Goal: Task Accomplishment & Management: Manage account settings

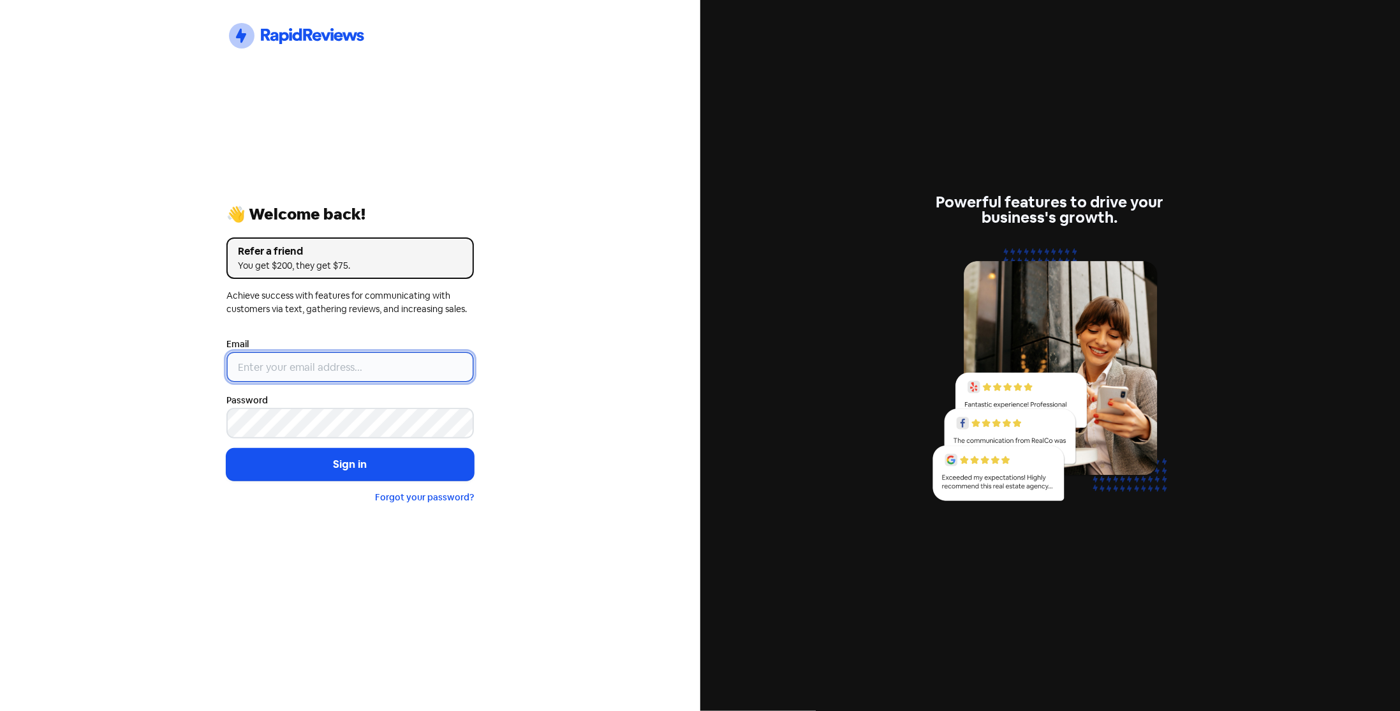
type input "[EMAIL_ADDRESS][DOMAIN_NAME]"
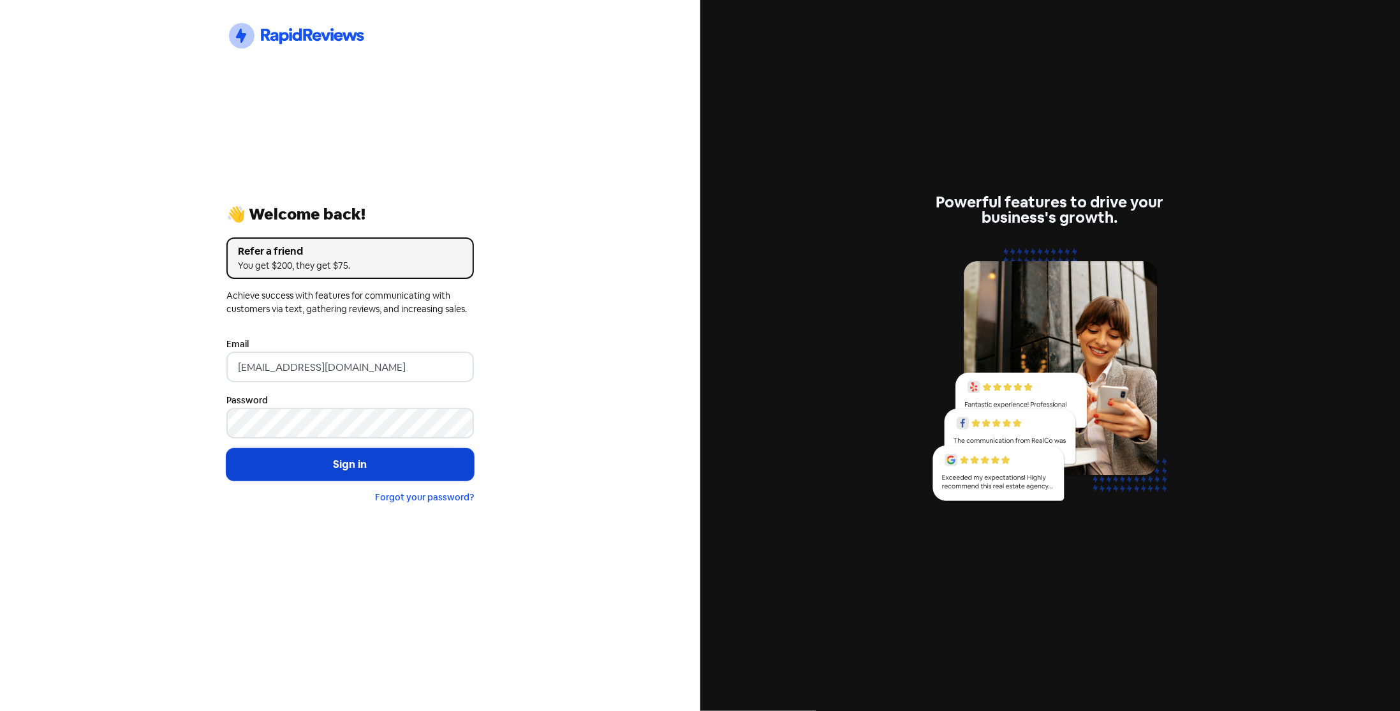
click at [352, 473] on button "Sign in" at bounding box center [349, 464] width 247 height 32
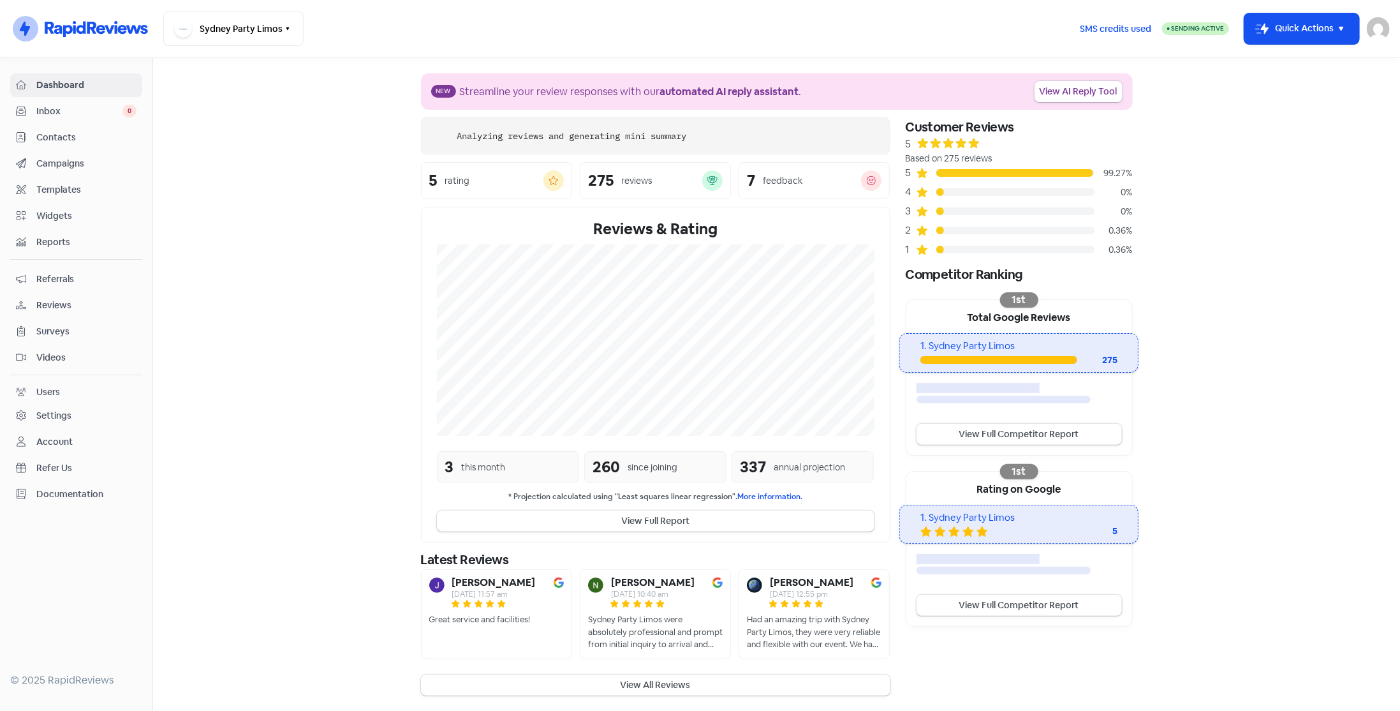
click at [40, 131] on span "Contacts" at bounding box center [86, 137] width 100 height 13
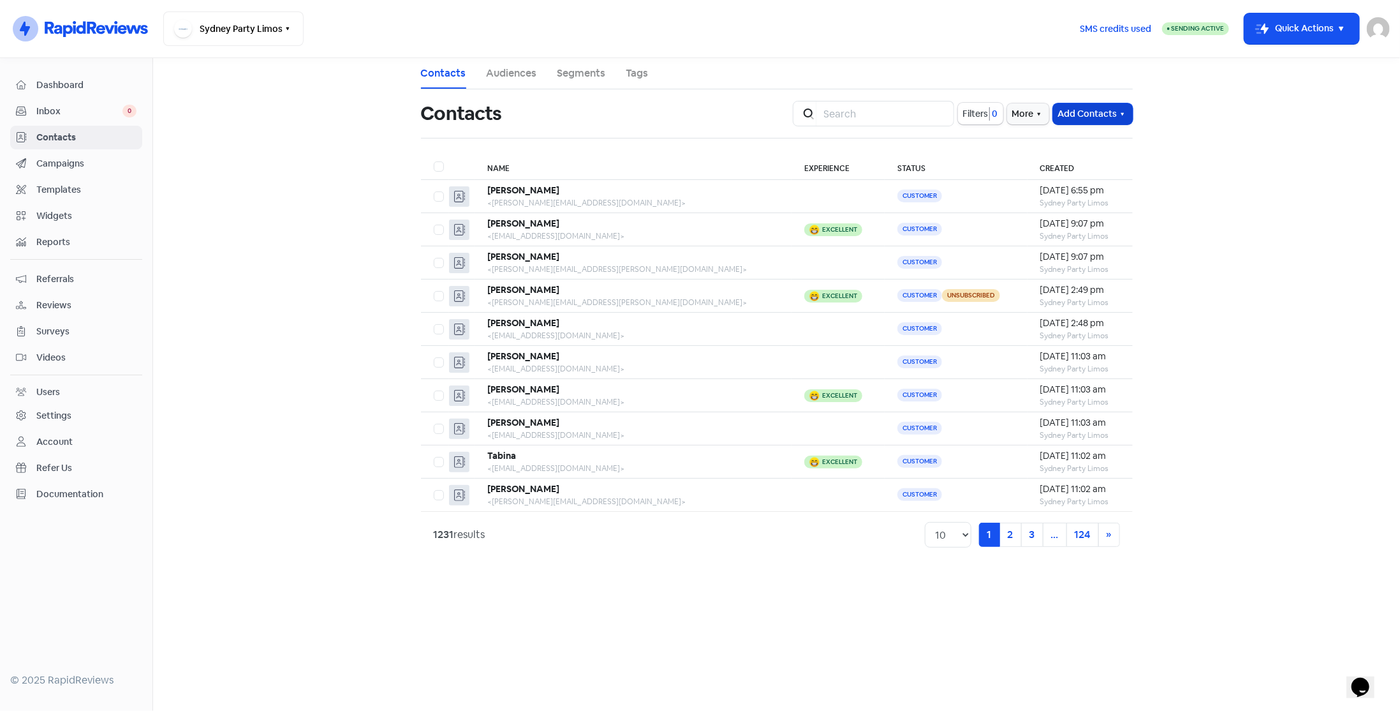
click at [1101, 112] on button "Add Contacts" at bounding box center [1093, 113] width 80 height 21
click at [1082, 140] on button "Add a contact" at bounding box center [1078, 142] width 108 height 26
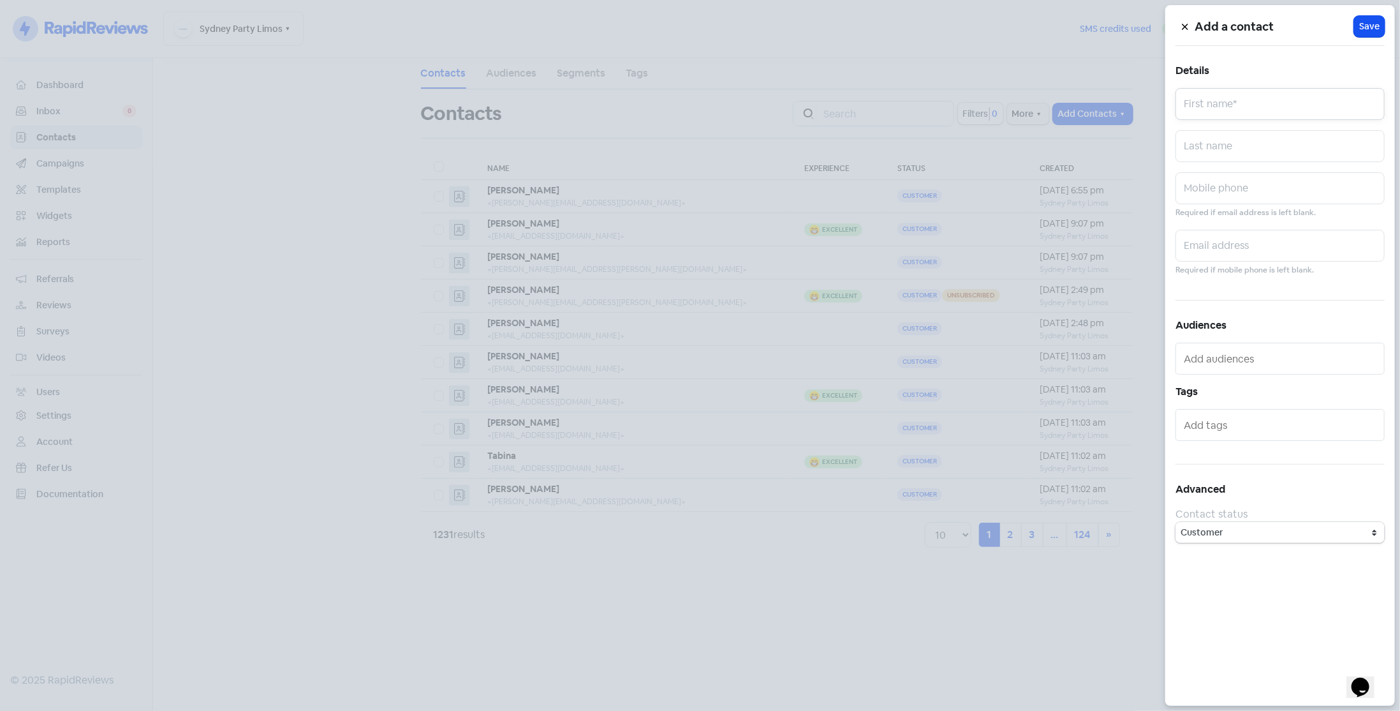
click at [1216, 115] on input "text" at bounding box center [1280, 104] width 209 height 32
type input "Jessica"
click at [1250, 240] on input "text" at bounding box center [1280, 246] width 209 height 32
paste input "j.grant@raywhite.com"
type input "j.grant@raywhite.com"
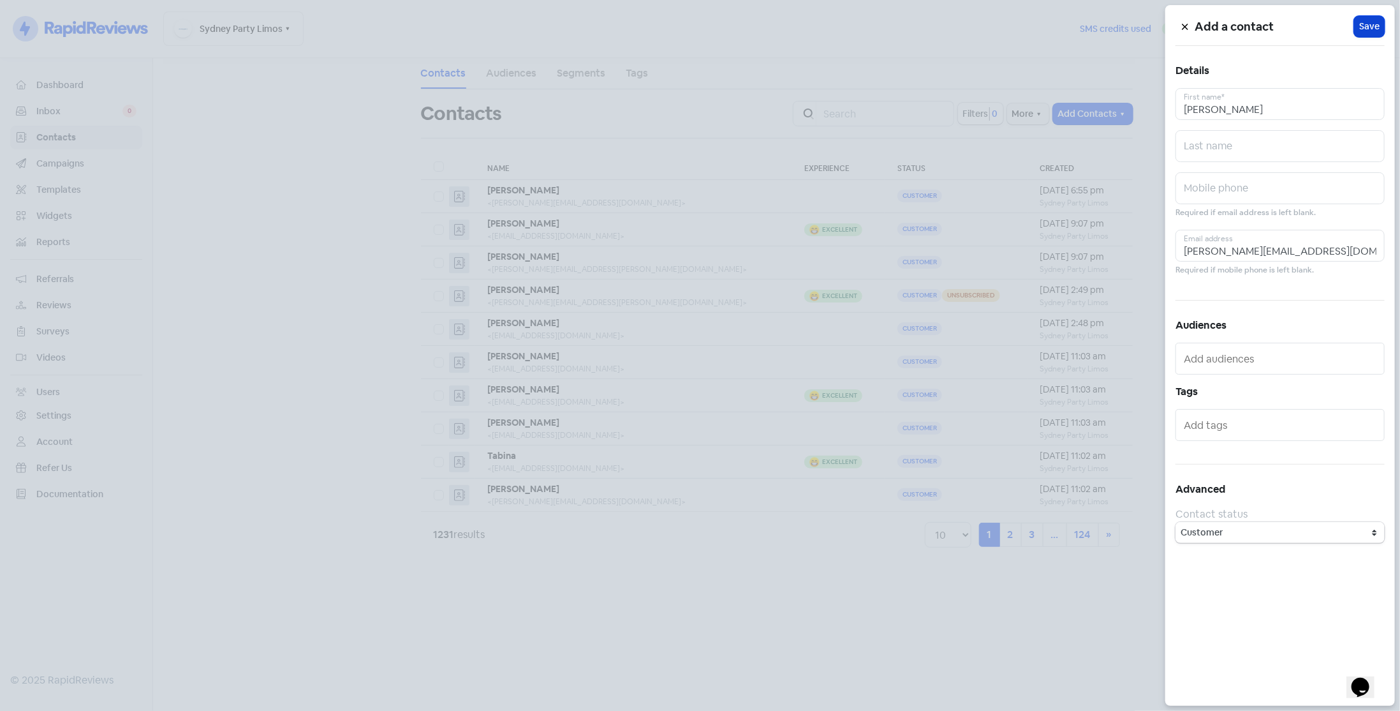
drag, startPoint x: 1379, startPoint y: 18, endPoint x: 1362, endPoint y: 28, distance: 19.7
click at [1378, 18] on button "Icon For Loading Save" at bounding box center [1369, 26] width 31 height 21
